Goal: Task Accomplishment & Management: Complete application form

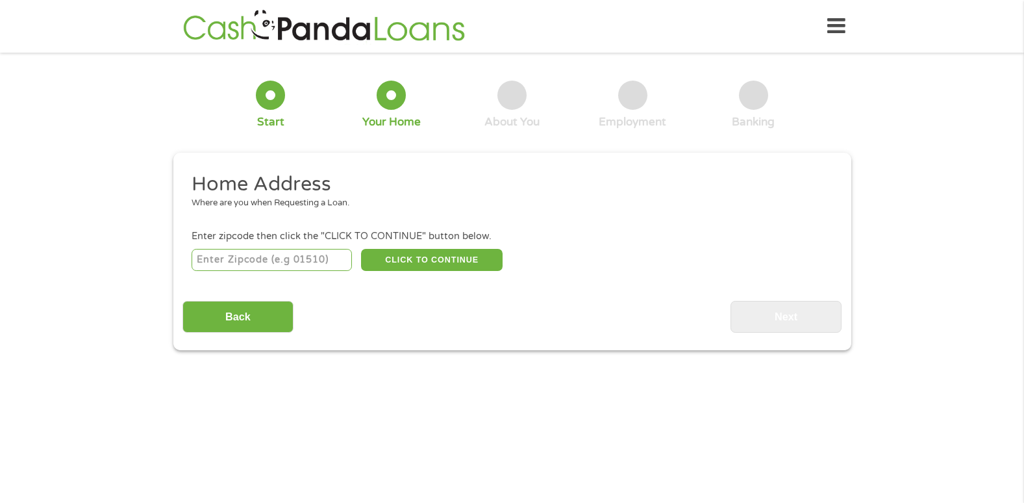
click at [288, 255] on input "number" at bounding box center [272, 260] width 160 height 22
type input "42743"
click at [414, 251] on button "CLICK TO CONTINUE" at bounding box center [432, 260] width 142 height 22
type input "42743"
type input "[GEOGRAPHIC_DATA]"
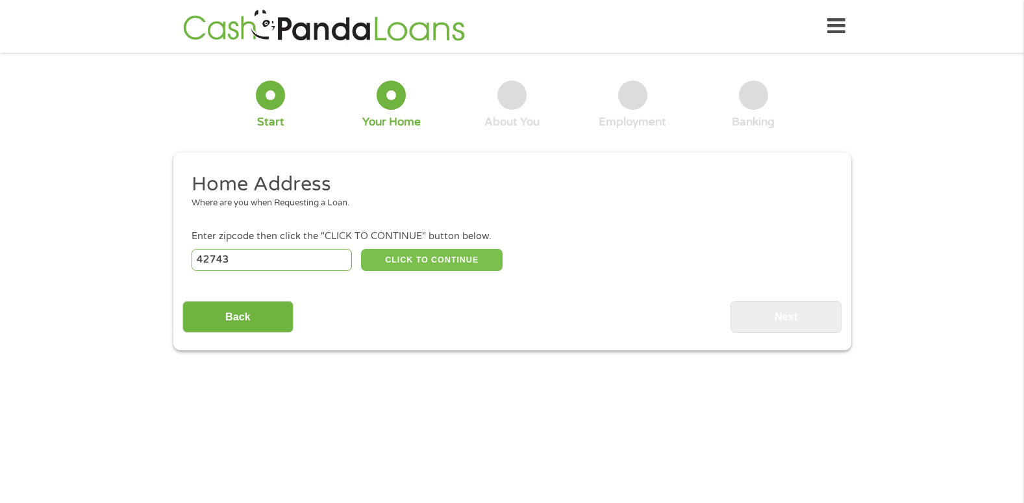
select select "[US_STATE]"
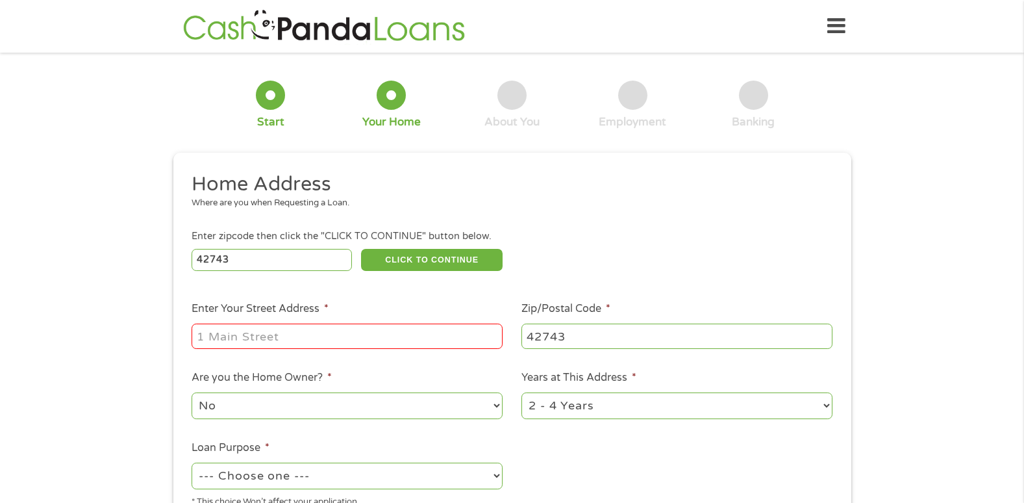
click at [320, 342] on input "Enter Your Street Address *" at bounding box center [347, 335] width 311 height 25
drag, startPoint x: 320, startPoint y: 342, endPoint x: 296, endPoint y: 249, distance: 96.6
click at [296, 249] on ul "Home Address Where are you when Requesting a Loan. Enter zipcode then click the…" at bounding box center [512, 344] width 659 height 347
type input "[STREET_ADDRESS]"
click at [599, 410] on select "1 Year or less 1 - 2 Years 2 - 4 Years Over 4 Years" at bounding box center [677, 405] width 311 height 27
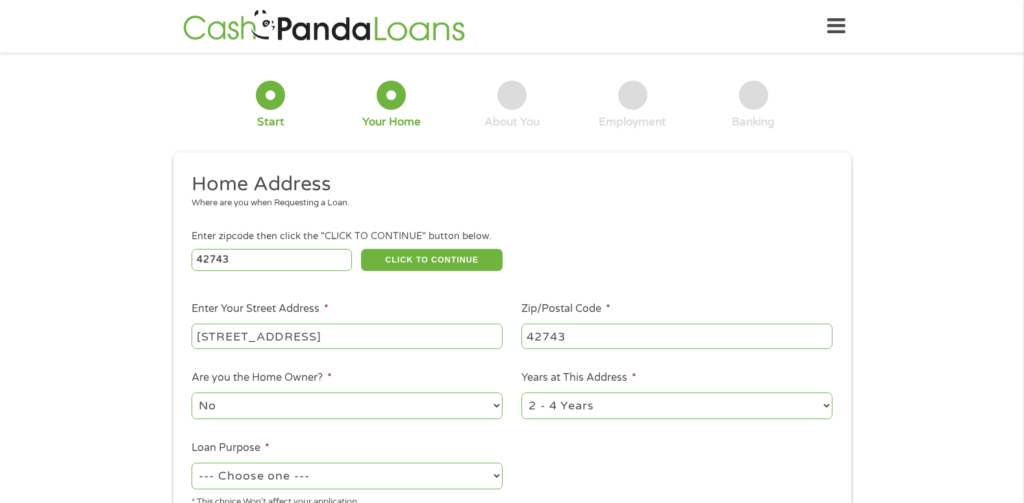
select select "12months"
click at [522, 392] on select "1 Year or less 1 - 2 Years 2 - 4 Years Over 4 Years" at bounding box center [677, 405] width 311 height 27
click at [477, 468] on select "--- Choose one --- Pay Bills Debt Consolidation Home Improvement Major Purchase…" at bounding box center [347, 475] width 311 height 27
click at [192, 462] on select "--- Choose one --- Pay Bills Debt Consolidation Home Improvement Major Purchase…" at bounding box center [347, 475] width 311 height 27
click at [407, 476] on select "--- Choose one --- Pay Bills Debt Consolidation Home Improvement Major Purchase…" at bounding box center [347, 475] width 311 height 27
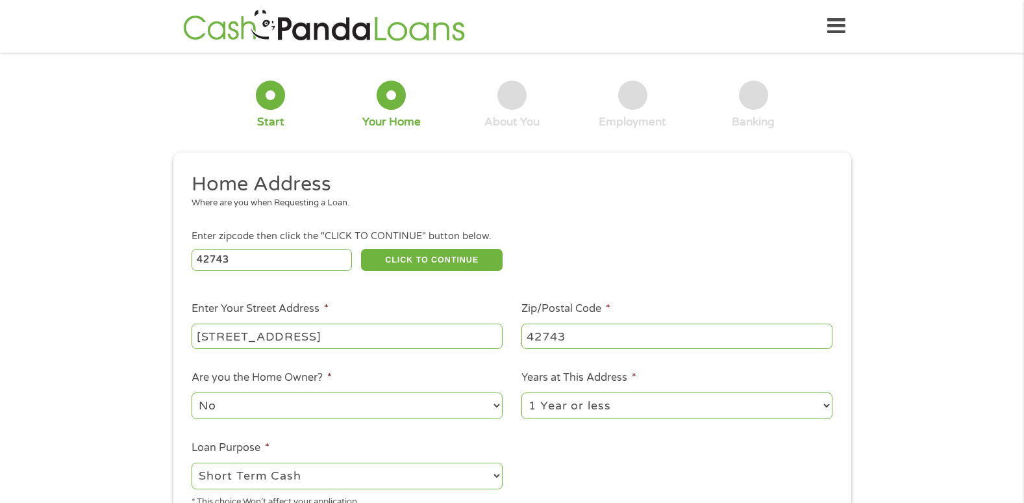
select select "paybills"
click at [192, 462] on select "--- Choose one --- Pay Bills Debt Consolidation Home Improvement Major Purchase…" at bounding box center [347, 475] width 311 height 27
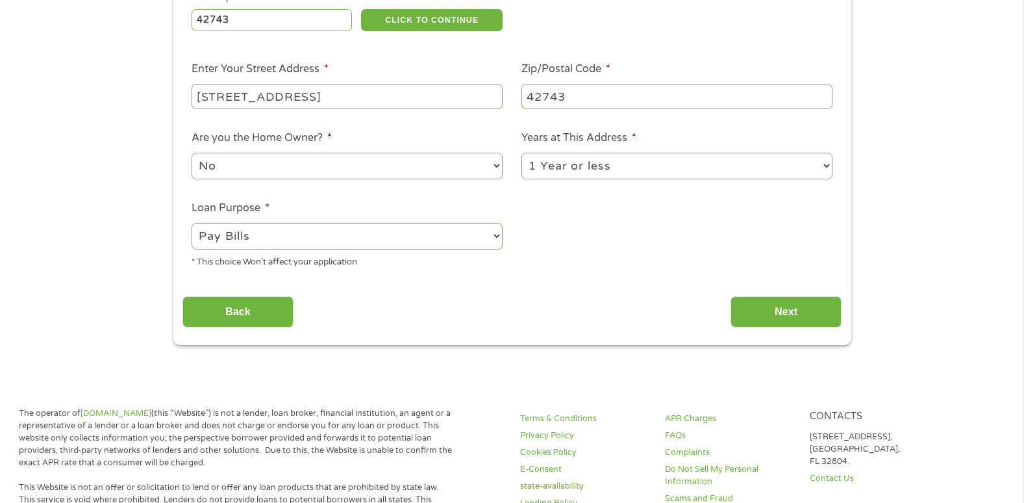
scroll to position [240, 0]
click at [753, 316] on input "Next" at bounding box center [786, 312] width 111 height 32
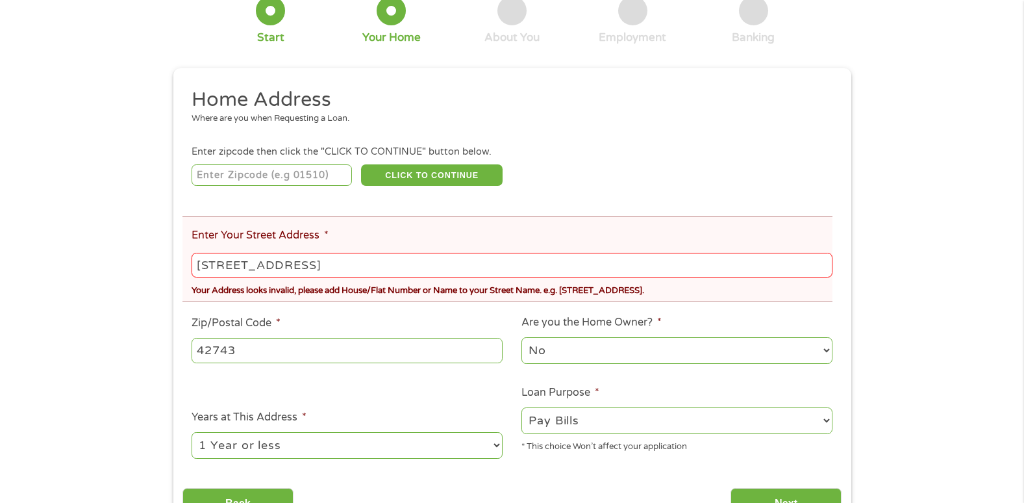
scroll to position [0, 0]
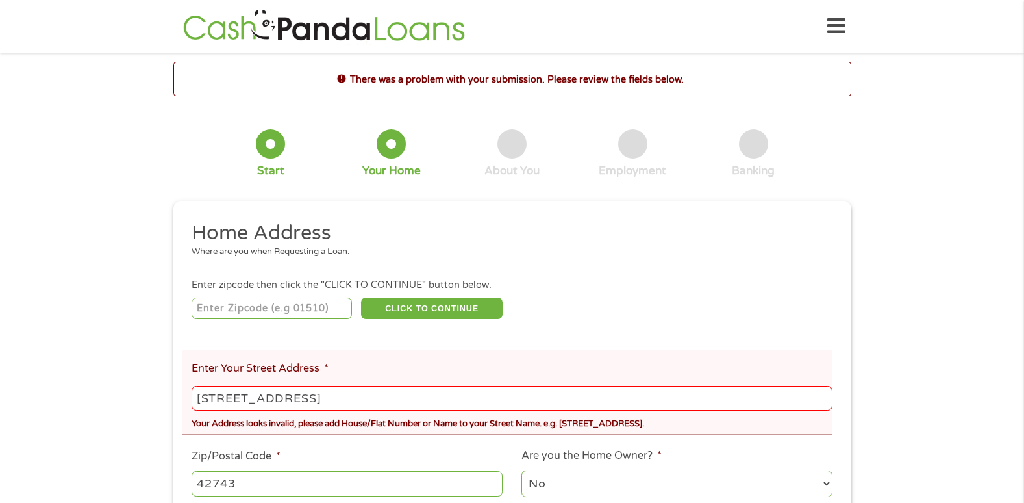
click at [329, 398] on input "[STREET_ADDRESS]" at bounding box center [512, 398] width 640 height 25
type input "5"
click at [208, 313] on input "number" at bounding box center [272, 308] width 160 height 22
type input "42743"
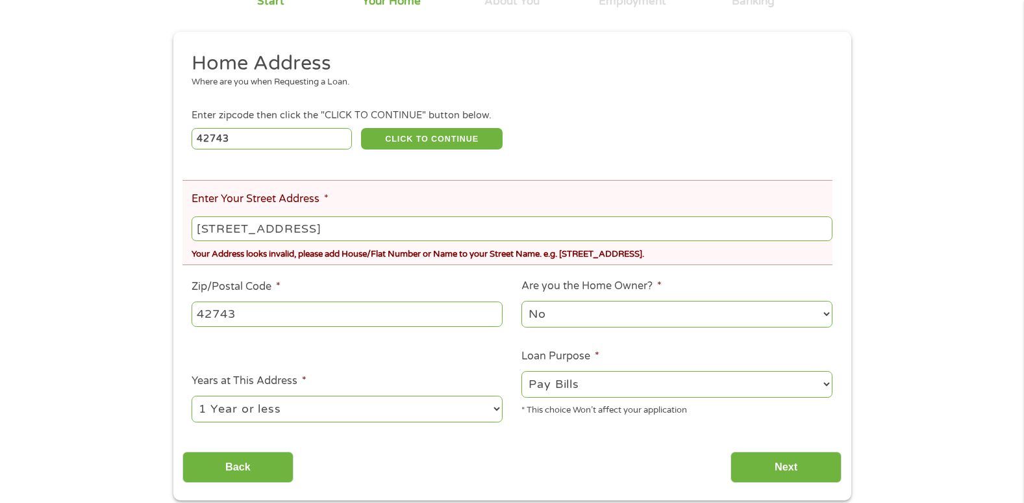
scroll to position [176, 0]
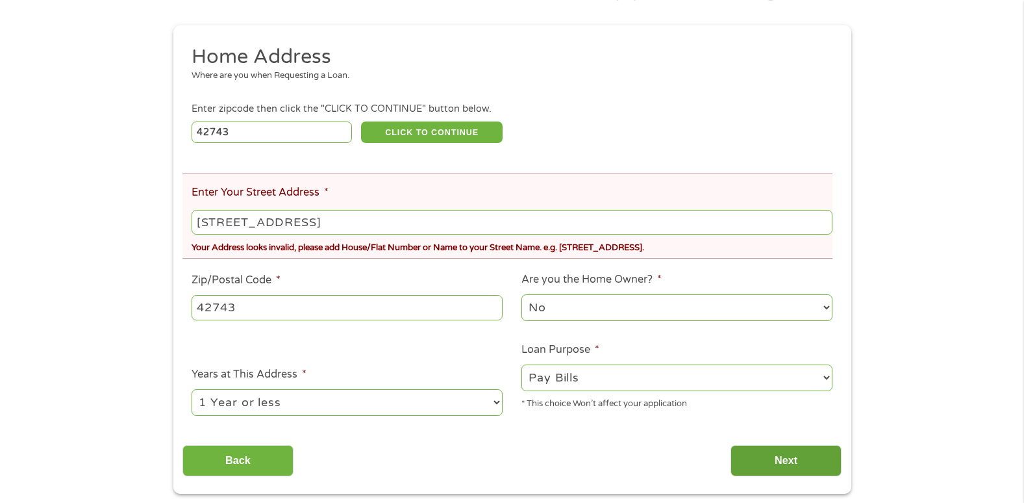
type input "[STREET_ADDRESS]"
click at [752, 451] on input "Next" at bounding box center [786, 461] width 111 height 32
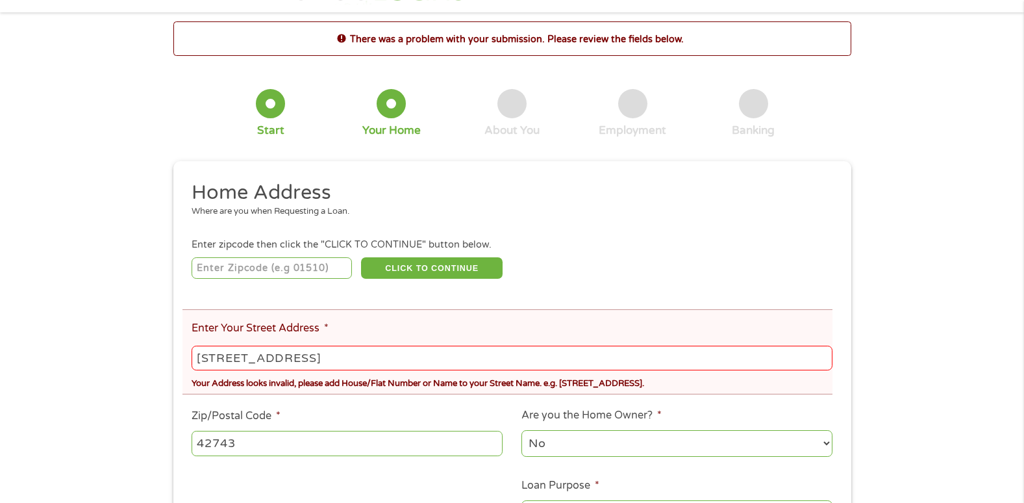
scroll to position [0, 0]
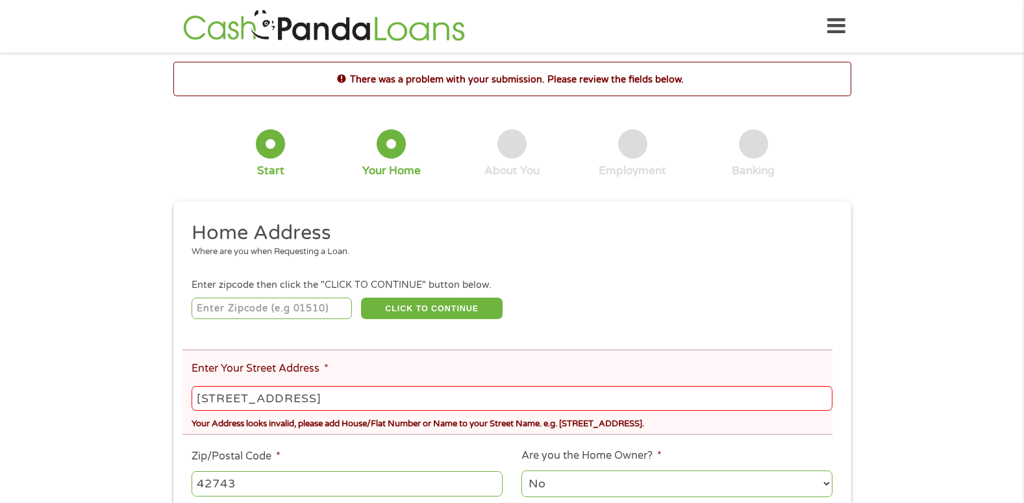
click at [356, 401] on input "[STREET_ADDRESS]" at bounding box center [512, 398] width 640 height 25
type input "[STREET_ADDRESS]"
click at [531, 355] on li "Enter Your Street Address * [STREET_ADDRESS] Your Address looks invalid, please…" at bounding box center [508, 391] width 650 height 85
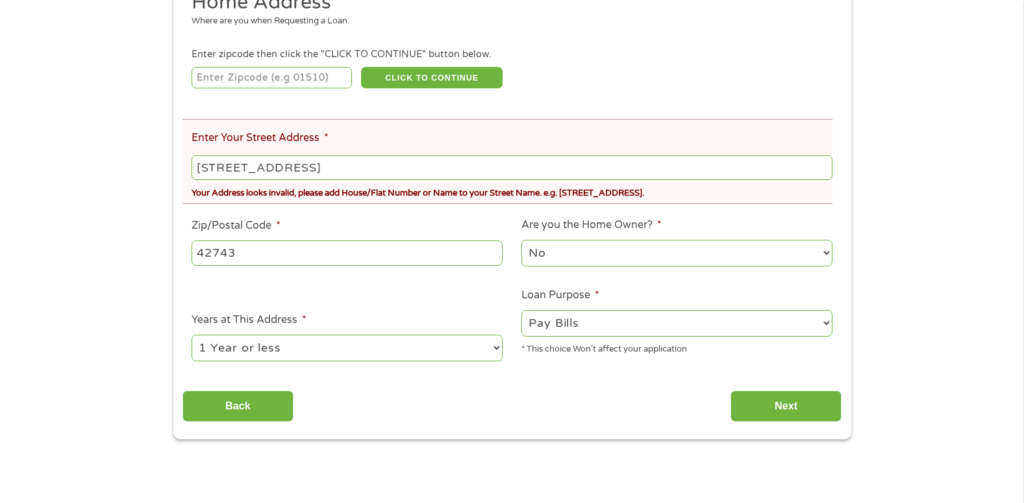
scroll to position [231, 0]
click at [756, 403] on input "Next" at bounding box center [786, 406] width 111 height 32
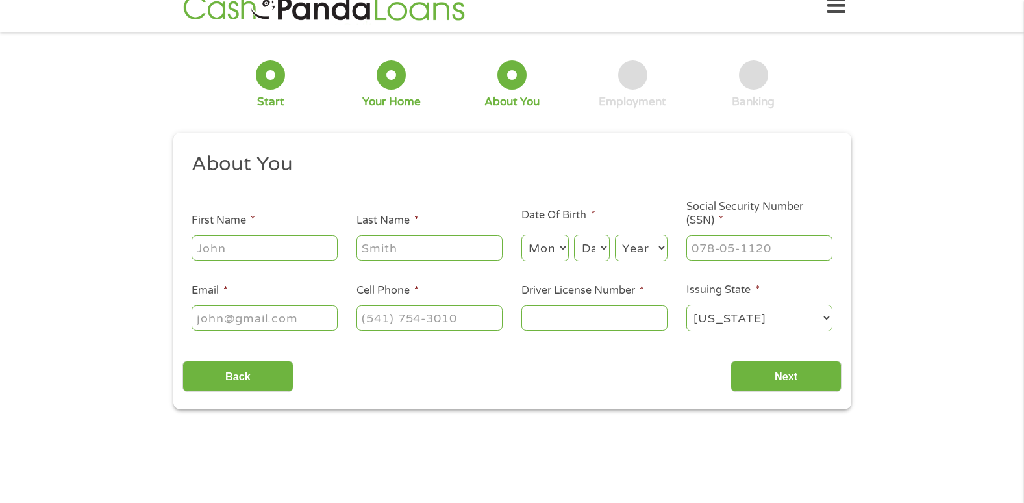
scroll to position [0, 0]
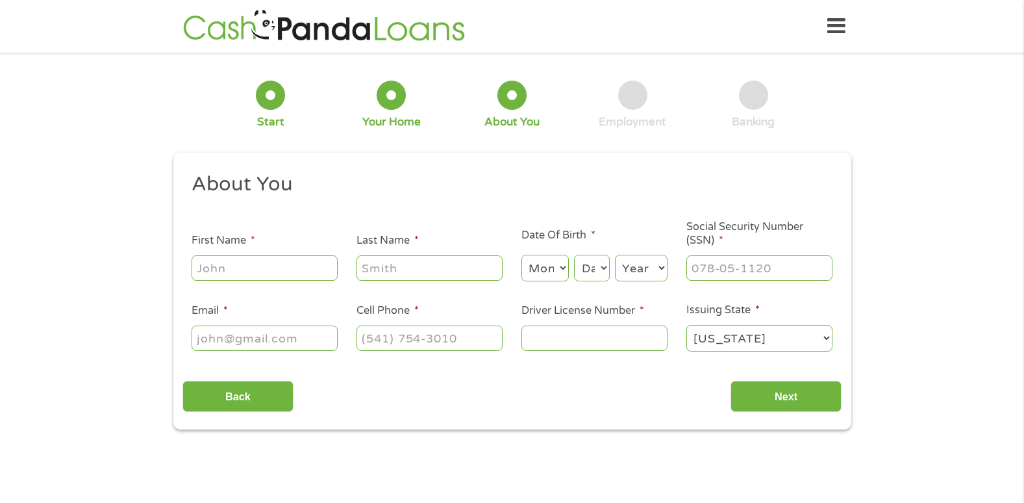
click at [252, 266] on input "First Name *" at bounding box center [265, 267] width 146 height 25
type input "[PERSON_NAME]"
select select "10"
select select "31"
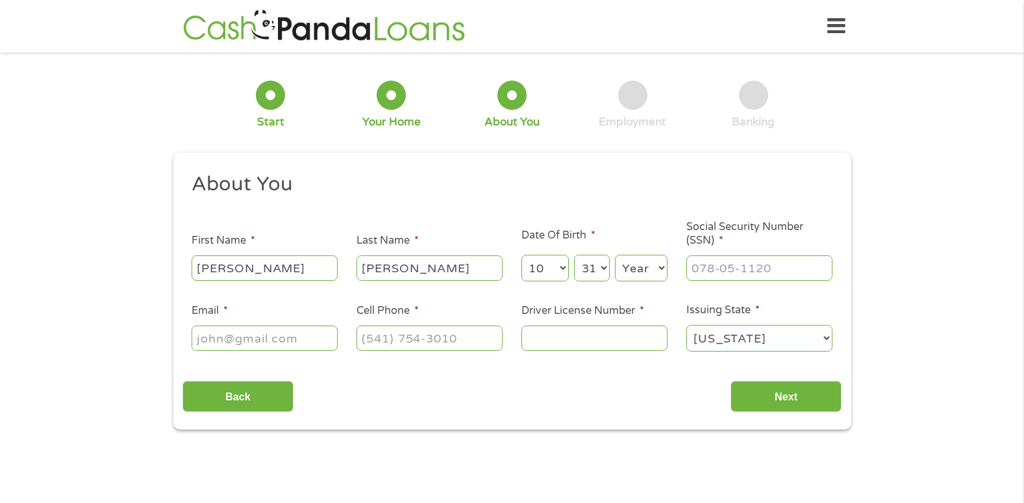
select select "1990"
type input "[EMAIL_ADDRESS][DOMAIN_NAME]"
type input "[PHONE_NUMBER]"
click at [696, 260] on input "___-__-____" at bounding box center [760, 267] width 146 height 25
type input "305-11-4159"
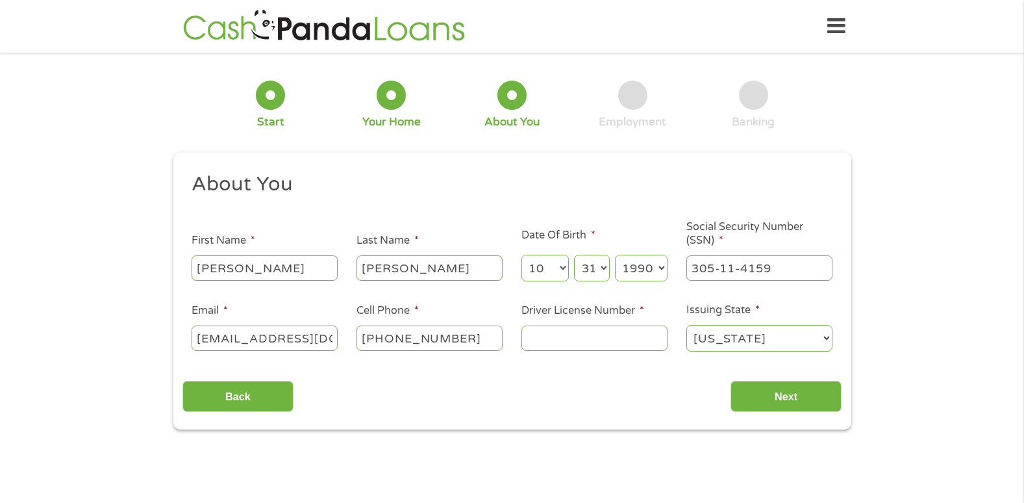
click at [614, 333] on input "Driver License Number *" at bounding box center [595, 337] width 146 height 25
type input "C06518998"
click at [640, 396] on div "Back Next" at bounding box center [512, 391] width 659 height 41
click at [755, 401] on input "Next" at bounding box center [786, 397] width 111 height 32
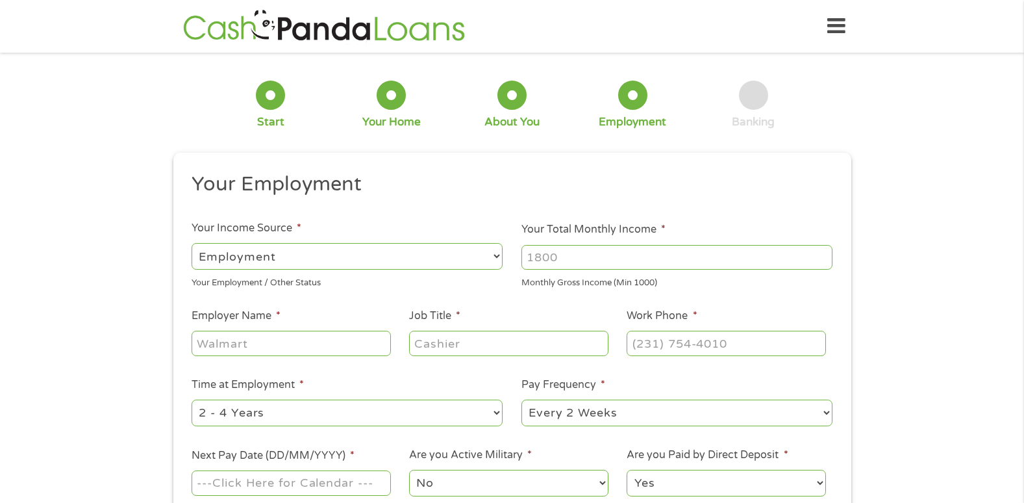
scroll to position [5, 5]
click at [562, 258] on input "Your Total Monthly Income *" at bounding box center [677, 257] width 311 height 25
type input "4800"
click at [295, 348] on input "Employer Name *" at bounding box center [291, 343] width 199 height 25
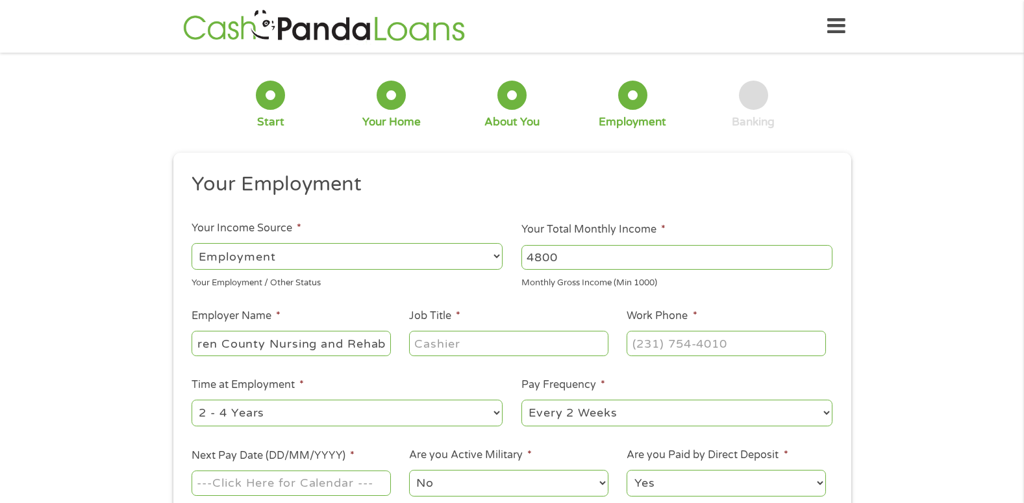
type input "Barren County Nursing and Rehab"
click at [442, 346] on input "Job Title *" at bounding box center [508, 343] width 199 height 25
type input "Registered Nurse"
type input "[PHONE_NUMBER]"
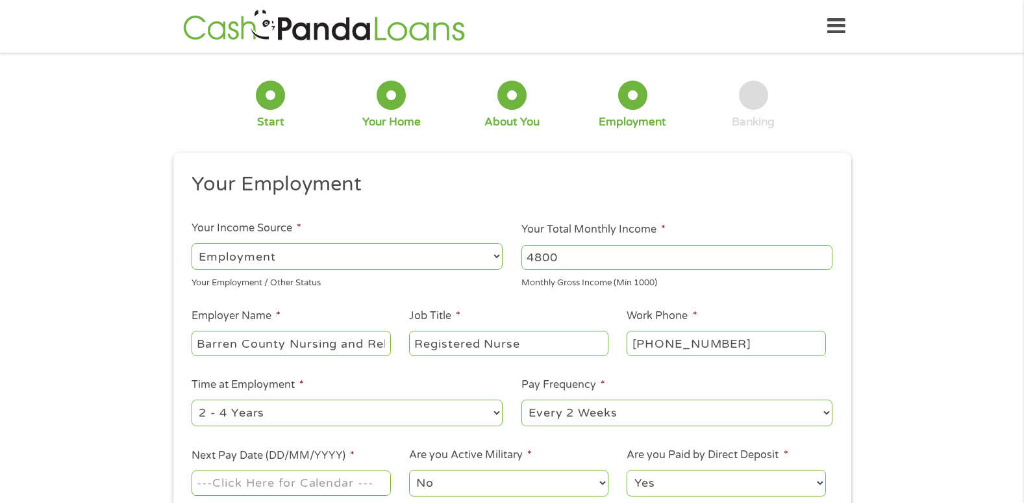
click at [346, 422] on select "--- Choose one --- 1 Year or less 1 - 2 Years 2 - 4 Years Over 4 Years" at bounding box center [347, 412] width 311 height 27
select select "12months"
click at [192, 399] on select "--- Choose one --- 1 Year or less 1 - 2 Years 2 - 4 Years Over 4 Years" at bounding box center [347, 412] width 311 height 27
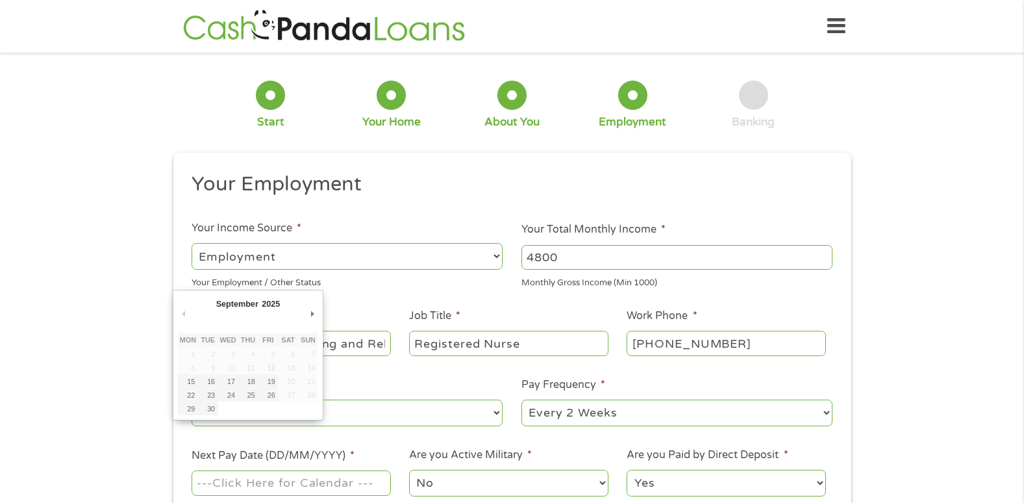
click at [294, 477] on input "Next Pay Date (DD/MM/YYYY) *" at bounding box center [291, 482] width 199 height 25
type input "[DATE]"
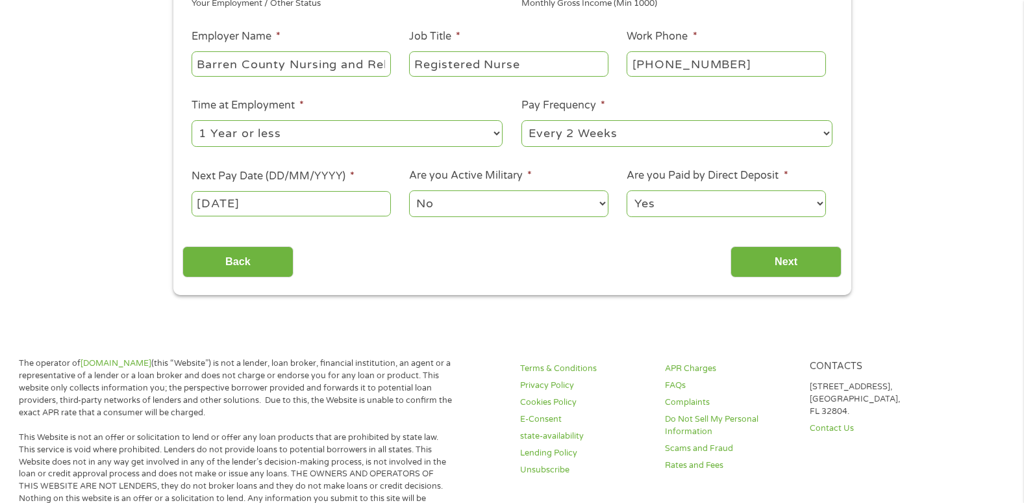
scroll to position [280, 0]
click at [753, 268] on input "Next" at bounding box center [786, 262] width 111 height 32
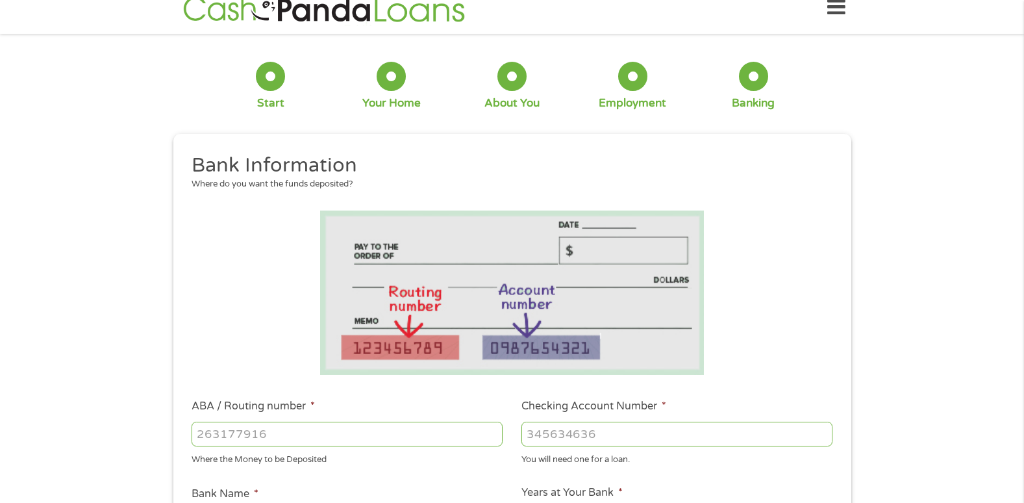
scroll to position [0, 0]
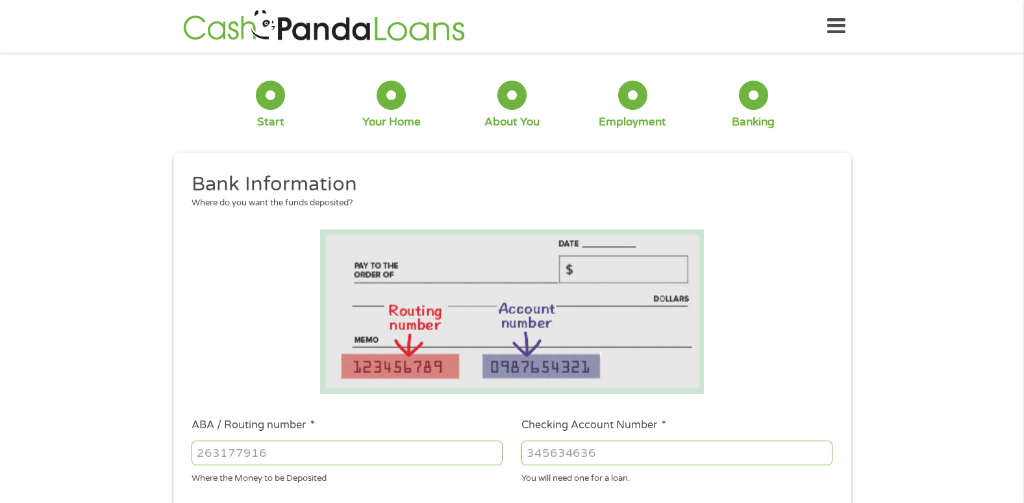
click at [231, 446] on input "ABA / Routing number *" at bounding box center [347, 452] width 311 height 25
type input "074014213"
type input "REGIONS BANK"
type input "074014213"
click at [587, 449] on input "Checking Account Number *" at bounding box center [677, 452] width 311 height 25
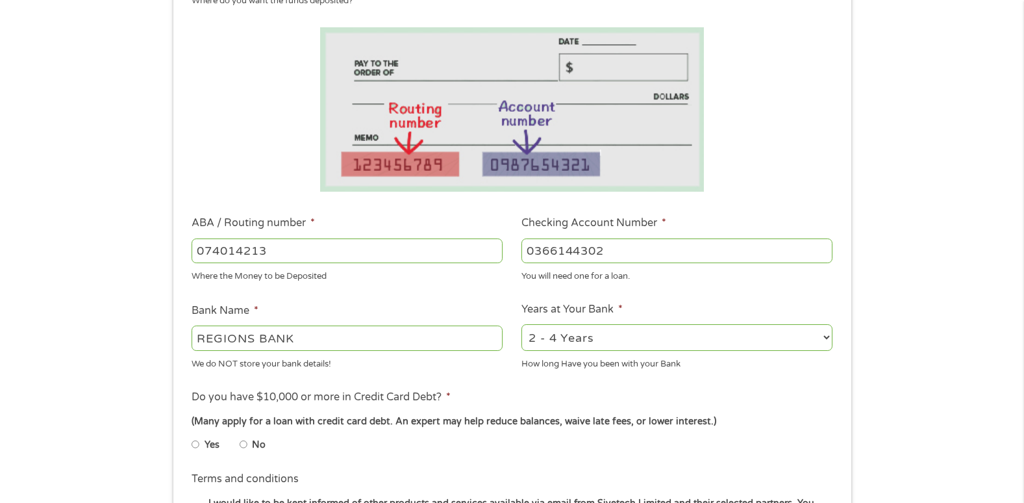
scroll to position [203, 0]
type input "0366144302"
click at [246, 442] on input "No" at bounding box center [244, 443] width 8 height 21
radio input "true"
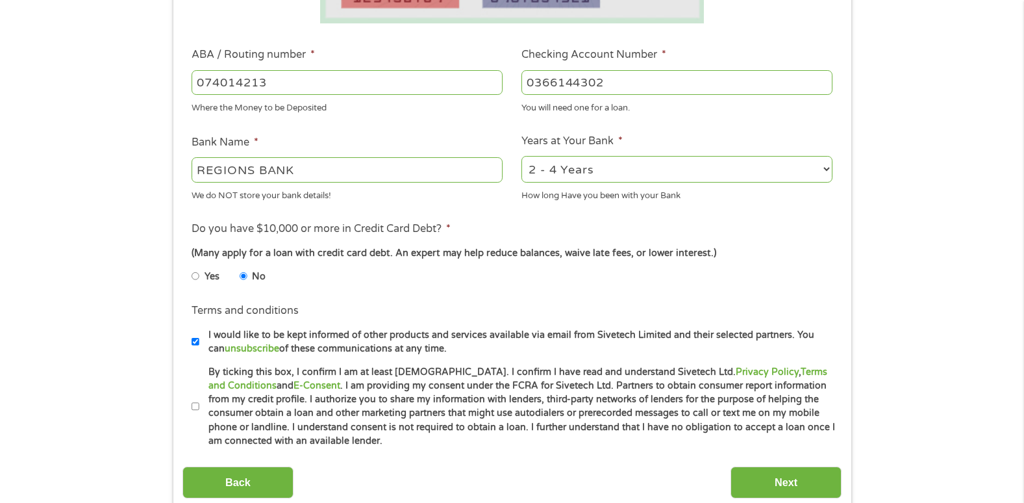
scroll to position [393, 0]
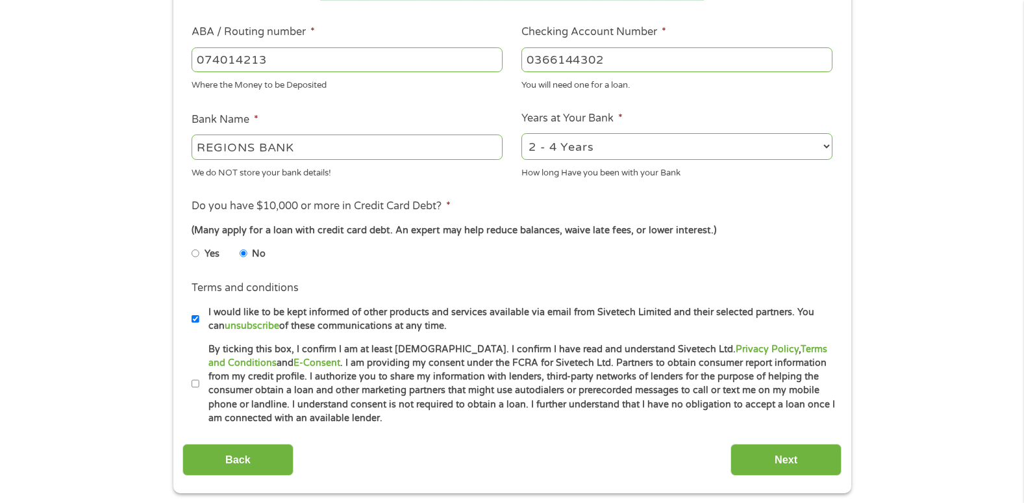
click at [196, 386] on input "By ticking this box, I confirm I am at least [DEMOGRAPHIC_DATA]. I confirm I ha…" at bounding box center [196, 383] width 8 height 21
checkbox input "true"
click at [790, 473] on input "Next" at bounding box center [786, 460] width 111 height 32
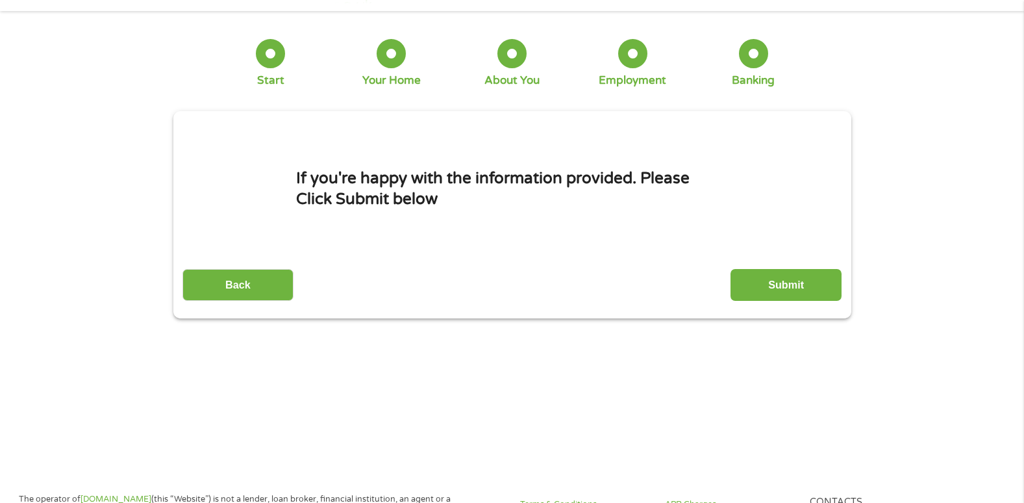
scroll to position [0, 0]
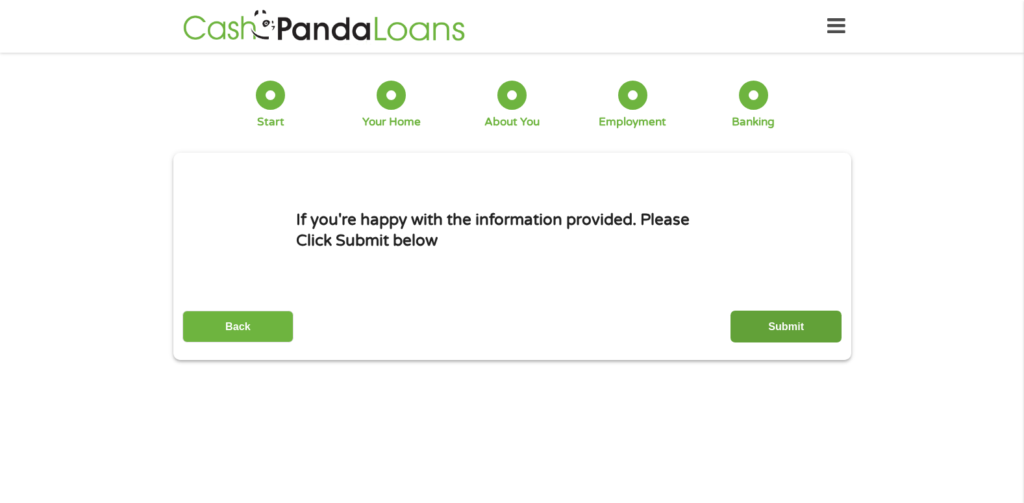
click at [761, 331] on input "Submit" at bounding box center [786, 326] width 111 height 32
